Goal: Information Seeking & Learning: Learn about a topic

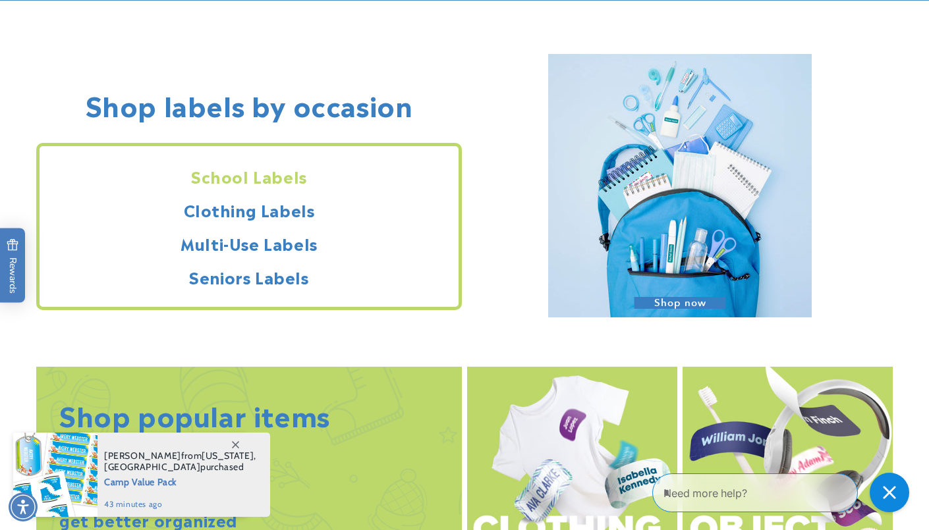
drag, startPoint x: 89, startPoint y: 103, endPoint x: 438, endPoint y: 103, distance: 349.1
click at [439, 102] on div "Shop labels by occasion School Labels Clothing Labels Multi-Use Labels Seniors …" at bounding box center [249, 187] width 426 height 263
copy h2 "Shop labels by occasion"
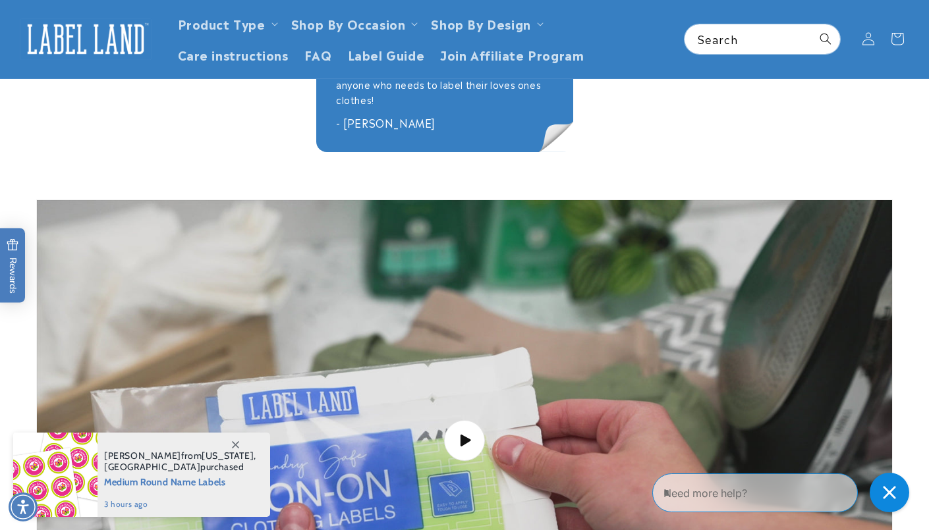
scroll to position [1902, 0]
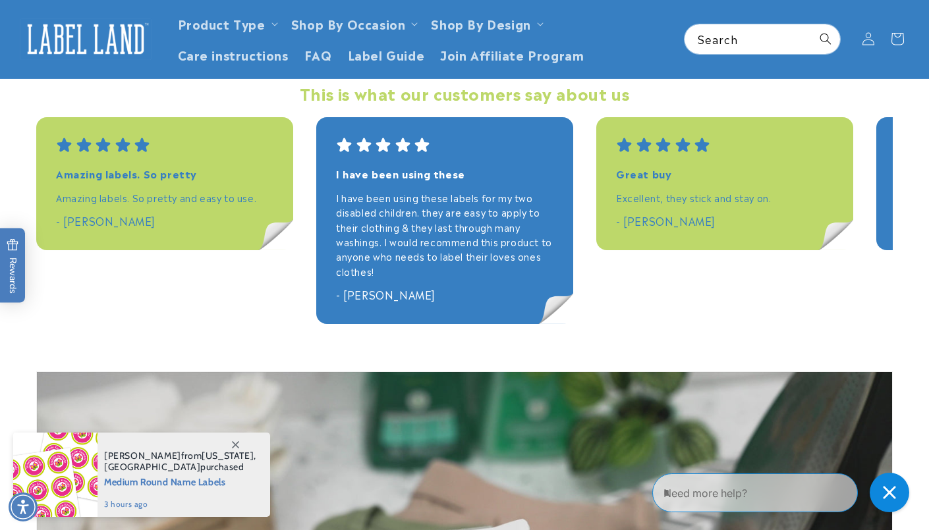
click at [233, 443] on icon at bounding box center [235, 444] width 7 height 7
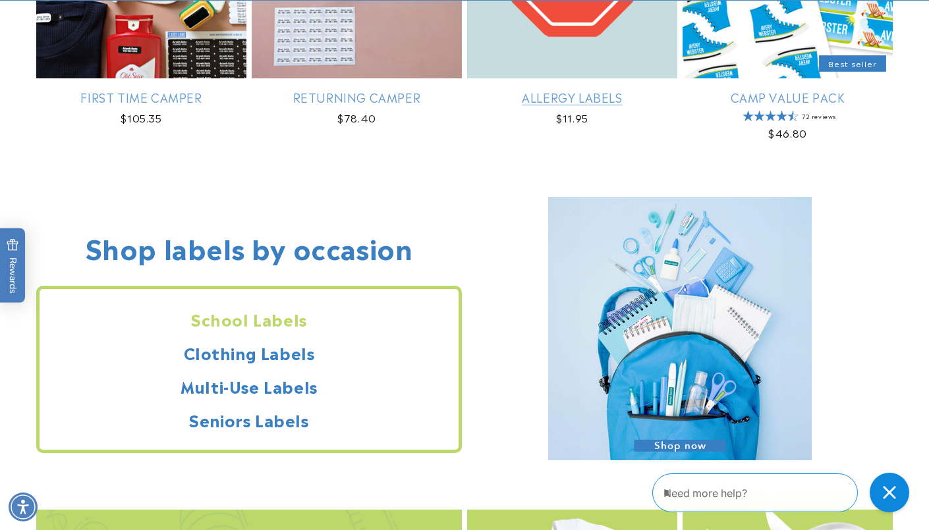
scroll to position [999, 0]
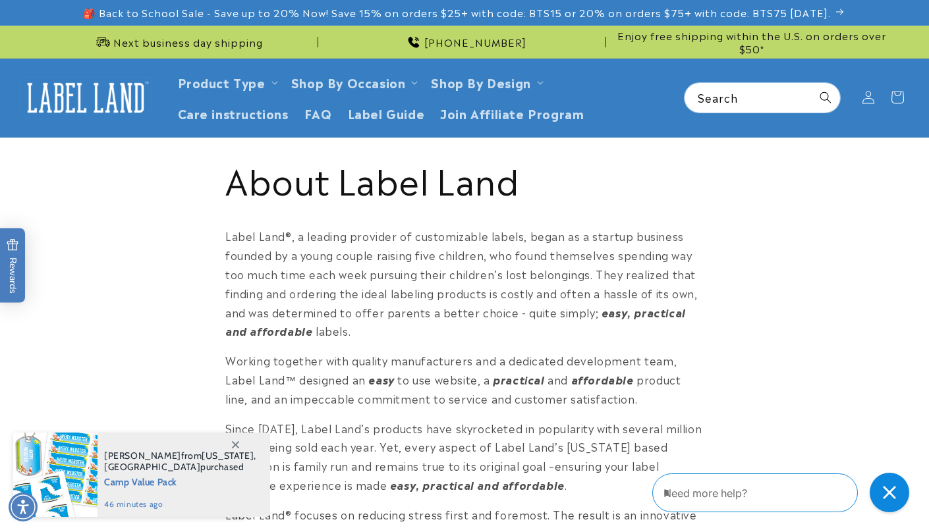
drag, startPoint x: 338, startPoint y: 181, endPoint x: 572, endPoint y: 181, distance: 234.5
click at [572, 181] on h1 "About Label Land" at bounding box center [464, 178] width 478 height 45
copy h1 "Label Land"
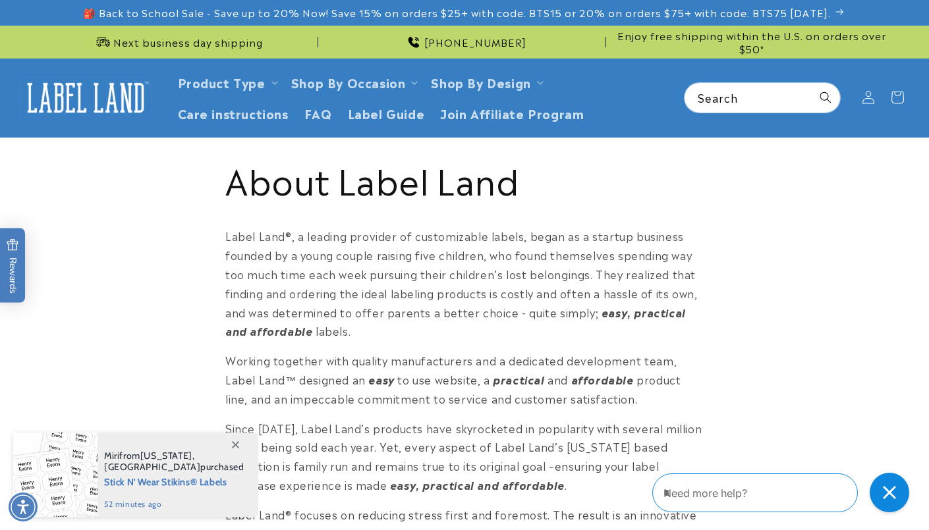
click at [228, 233] on p "Label Land ® , a leading provider of customizable labels, began as a startup bu…" at bounding box center [464, 284] width 478 height 114
drag, startPoint x: 228, startPoint y: 233, endPoint x: 285, endPoint y: 233, distance: 56.7
click at [285, 233] on p "Label Land ® , a leading provider of customizable labels, began as a startup bu…" at bounding box center [464, 284] width 478 height 114
copy p "Label Land ®"
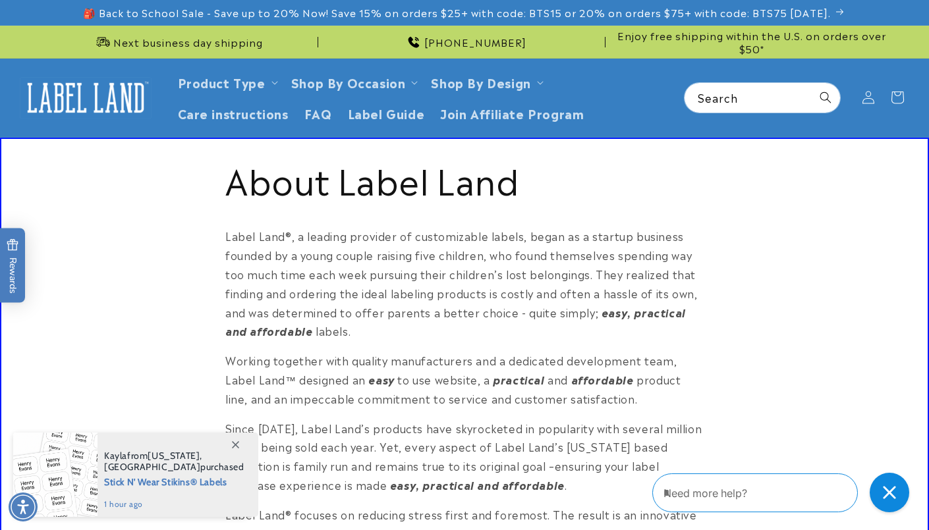
click at [226, 331] on em "easy, practical and affordable" at bounding box center [455, 321] width 460 height 35
drag, startPoint x: 226, startPoint y: 331, endPoint x: 307, endPoint y: 331, distance: 81.0
click at [307, 331] on p "Label Land ® , a leading provider of customizable labels, began as a startup bu…" at bounding box center [464, 284] width 478 height 114
copy p "affordable labels"
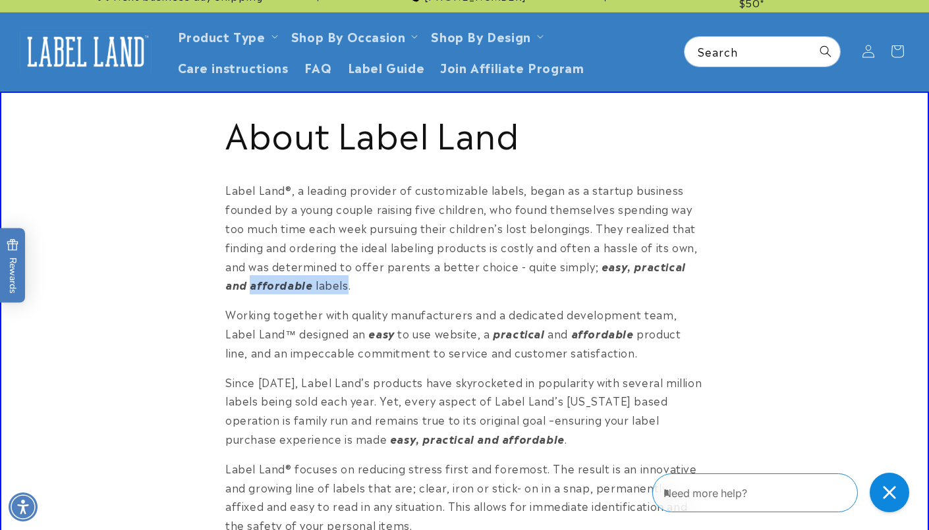
scroll to position [17, 0]
